Goal: Browse casually

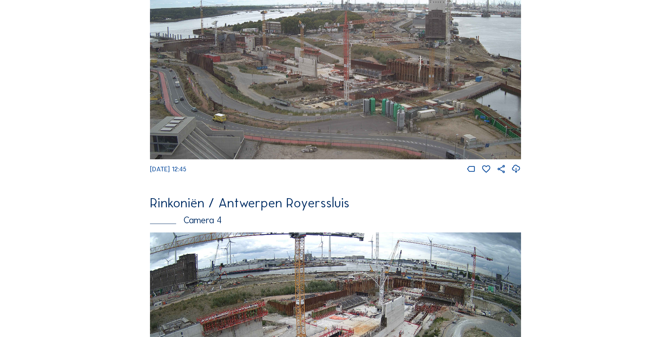
scroll to position [939, 0]
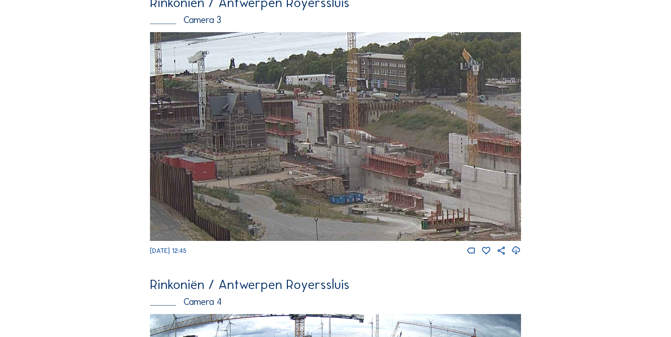
drag, startPoint x: 213, startPoint y: 138, endPoint x: 337, endPoint y: 185, distance: 132.7
click at [337, 185] on img at bounding box center [335, 136] width 371 height 209
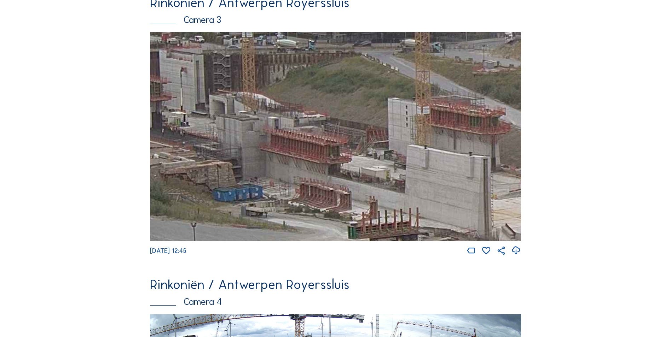
drag, startPoint x: 369, startPoint y: 156, endPoint x: 272, endPoint y: 125, distance: 102.3
click at [272, 125] on img at bounding box center [335, 136] width 371 height 209
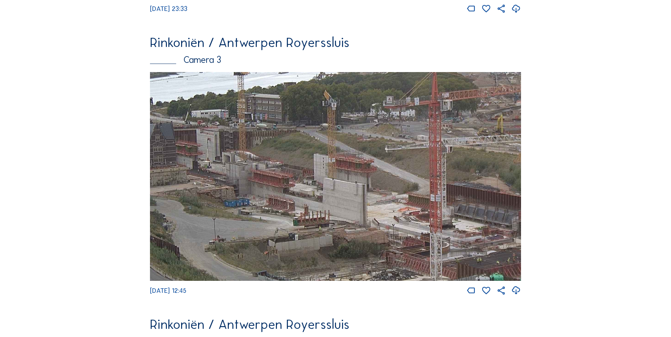
scroll to position [958, 0]
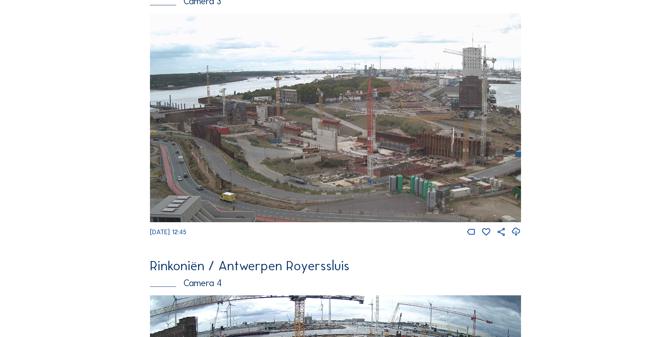
drag, startPoint x: 231, startPoint y: 131, endPoint x: 309, endPoint y: 150, distance: 80.9
click at [309, 150] on img at bounding box center [335, 117] width 371 height 209
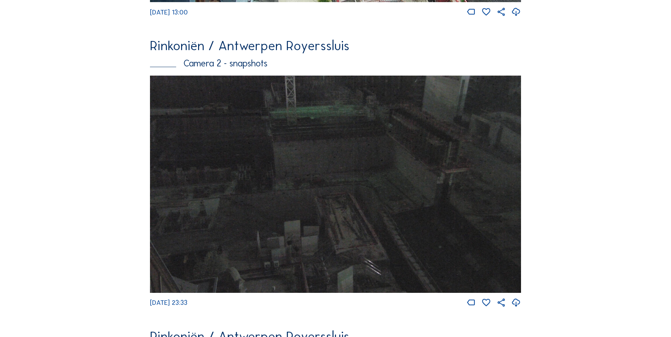
scroll to position [816, 0]
